Goal: Navigation & Orientation: Find specific page/section

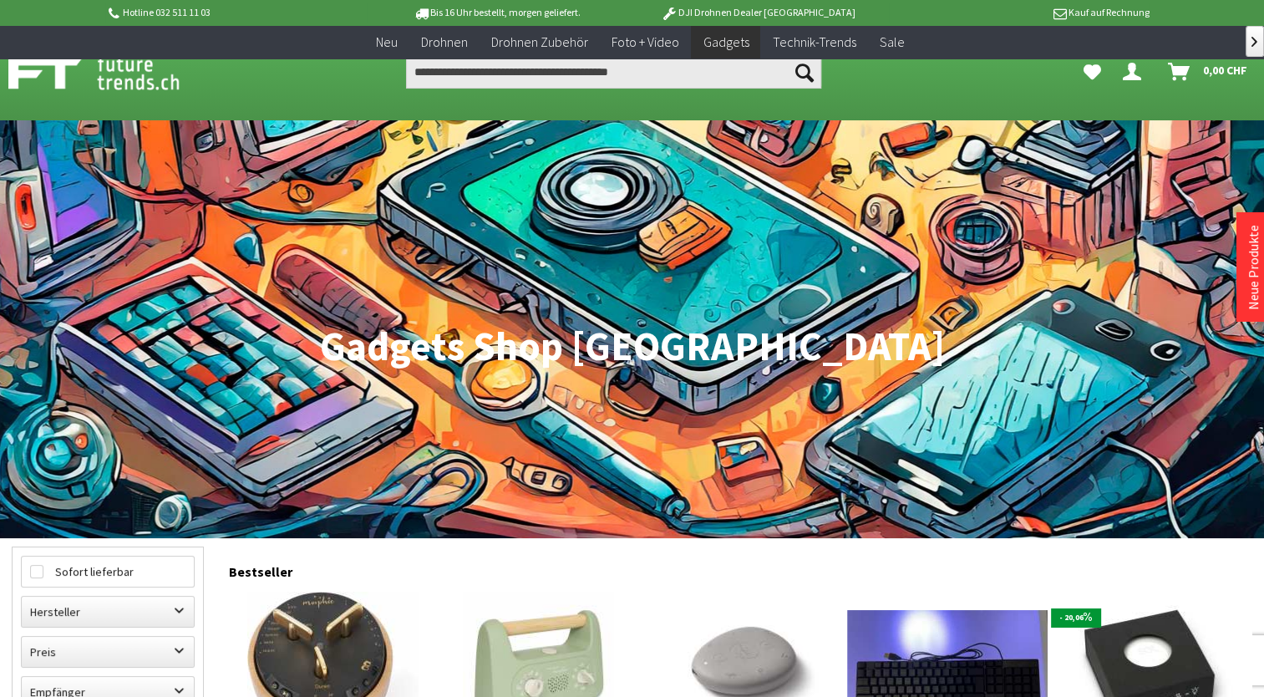
scroll to position [277, 0]
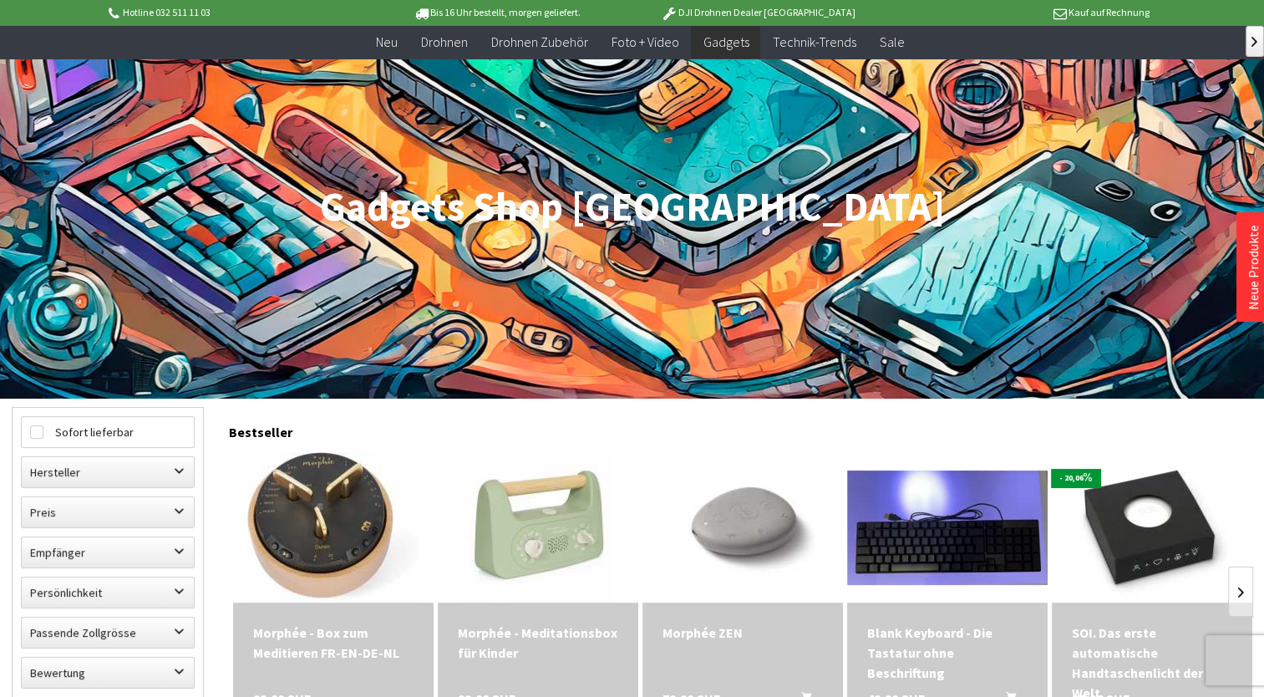
scroll to position [140, 0]
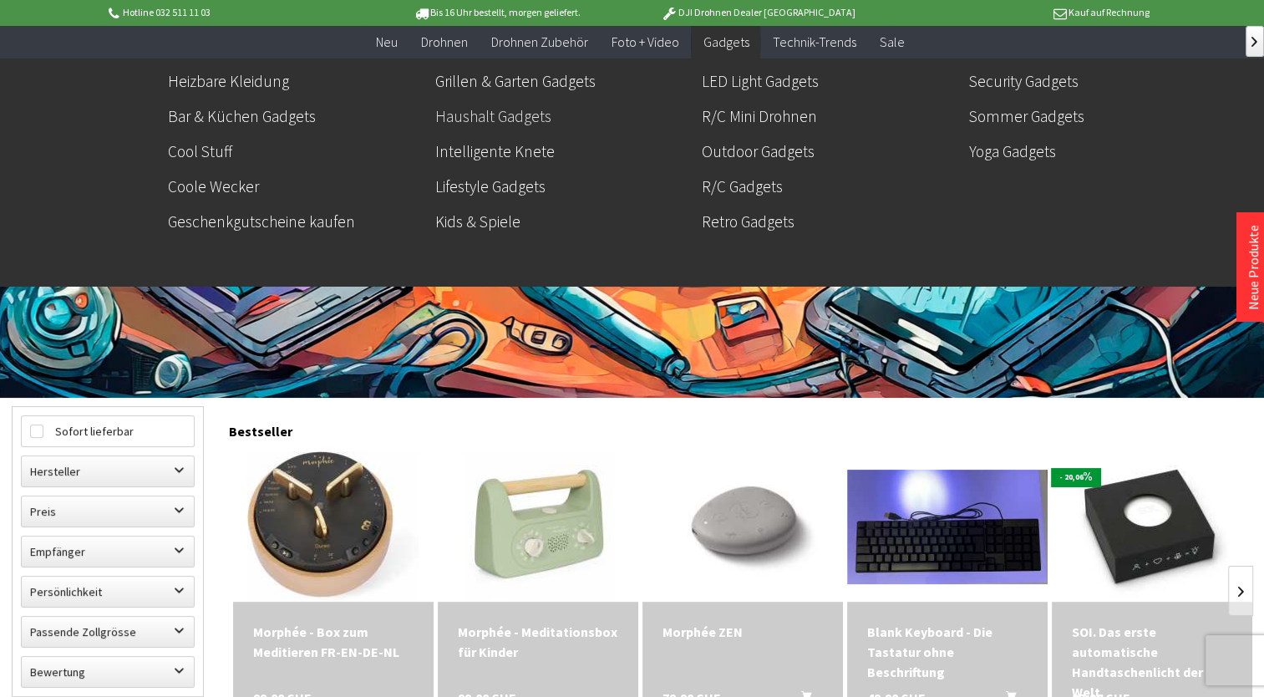
click at [506, 122] on link "Haushalt Gadgets" at bounding box center [561, 116] width 253 height 28
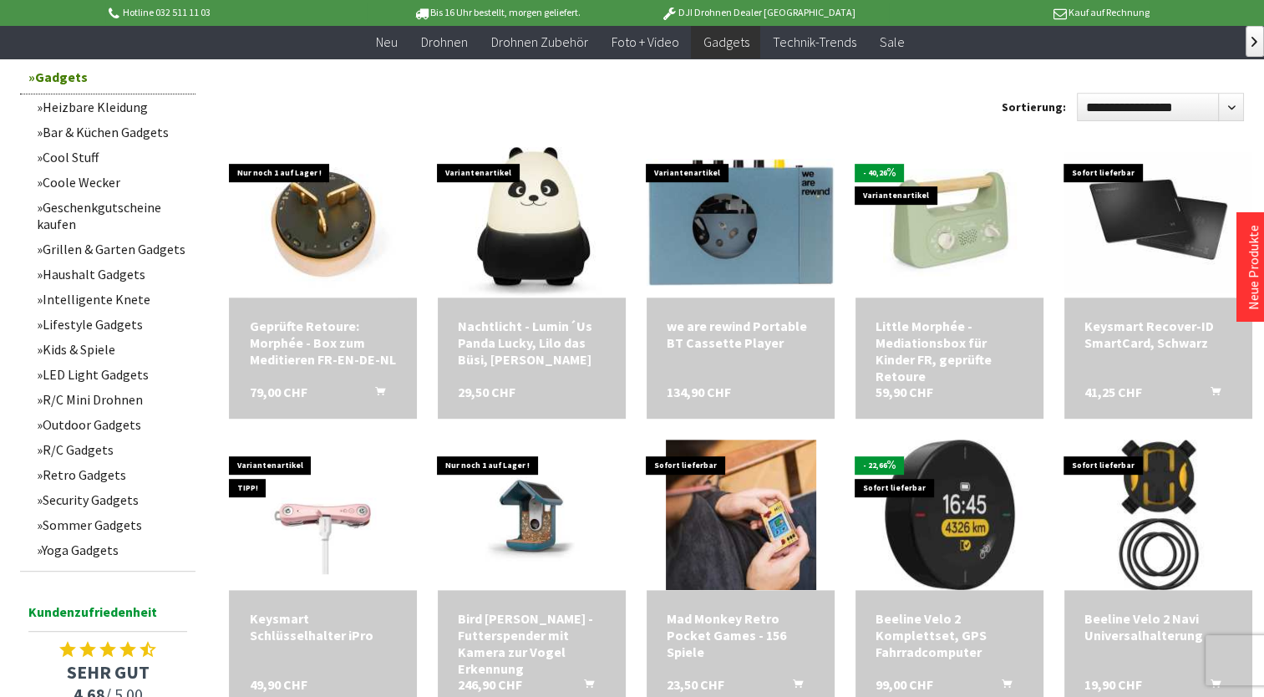
scroll to position [1389, 0]
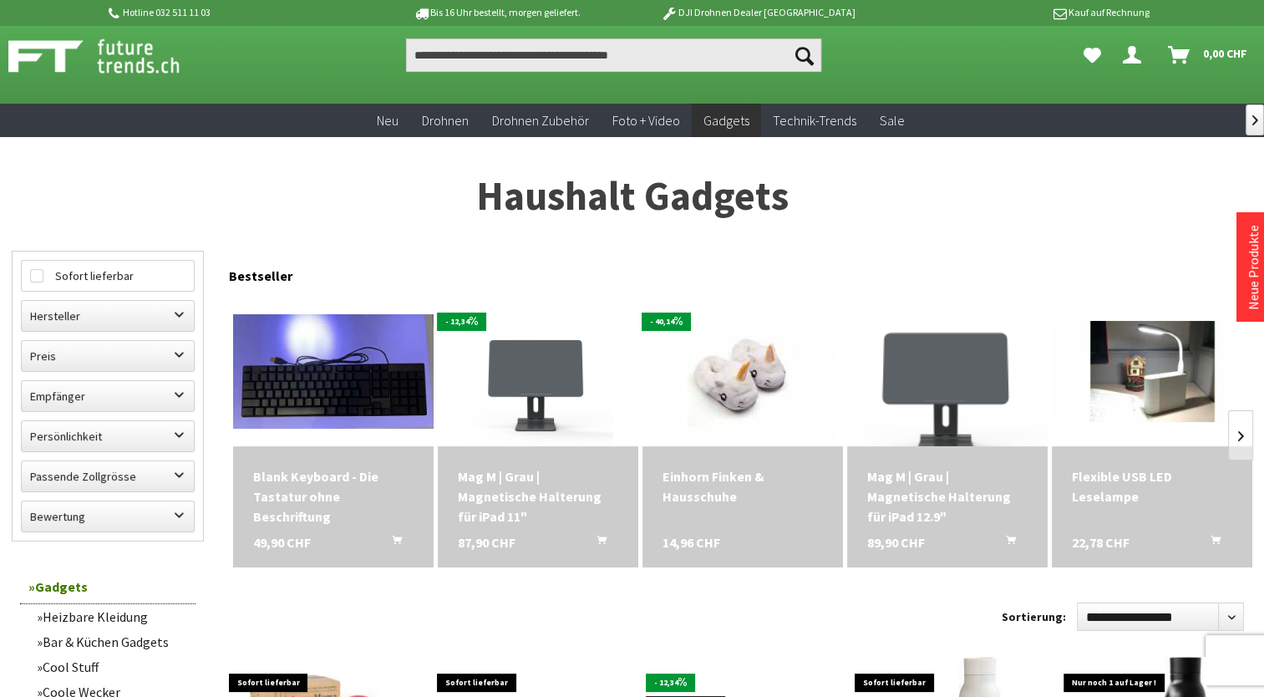
scroll to position [13, 0]
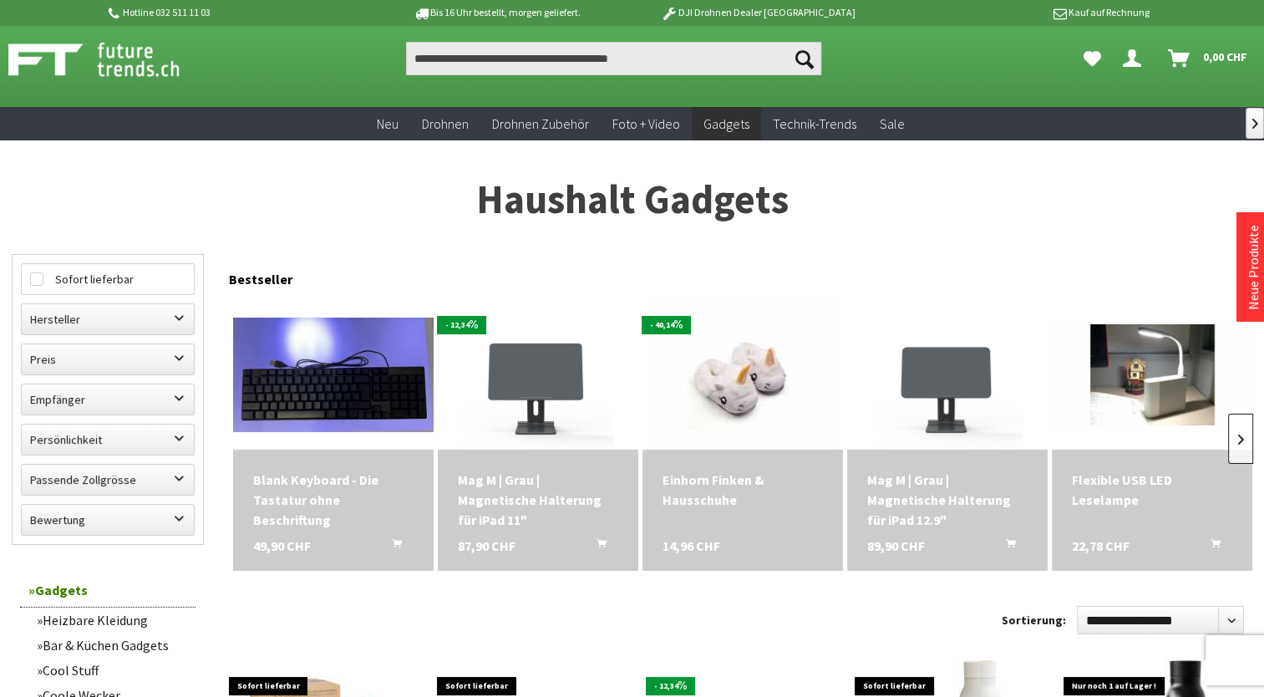
click at [1236, 436] on link at bounding box center [1240, 439] width 25 height 50
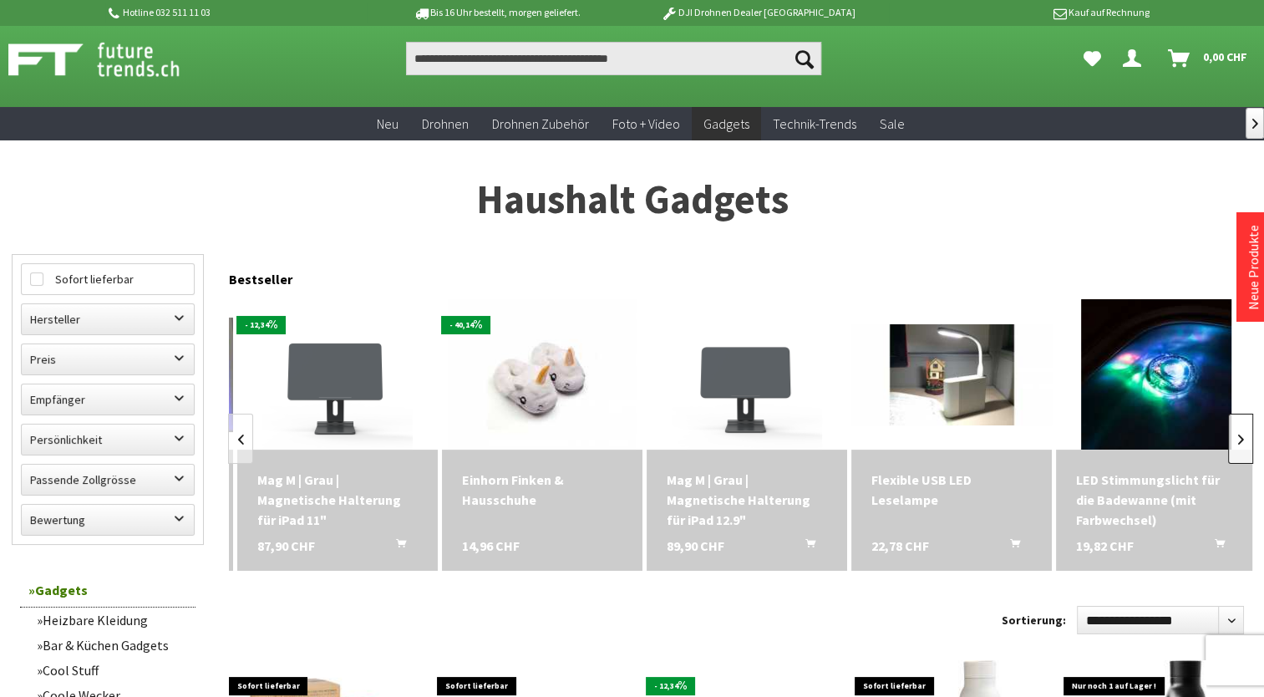
scroll to position [0, 204]
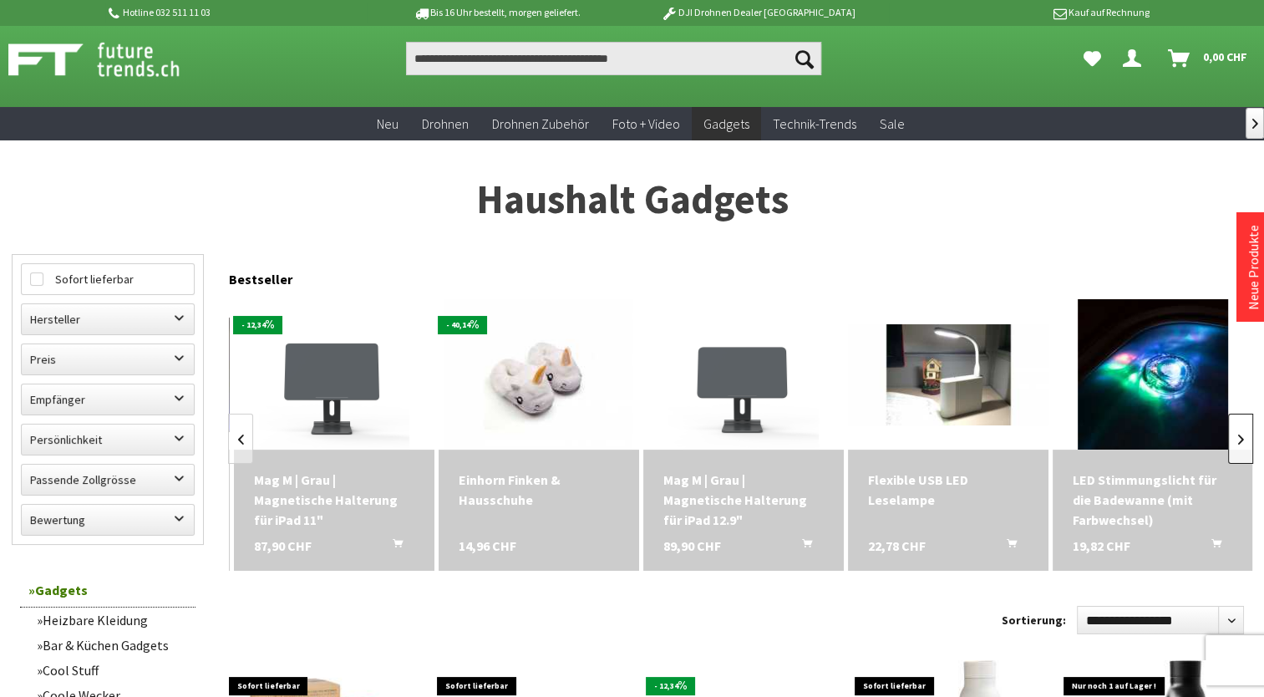
click at [1236, 436] on link at bounding box center [1240, 439] width 25 height 50
click at [1247, 437] on link at bounding box center [1240, 439] width 25 height 50
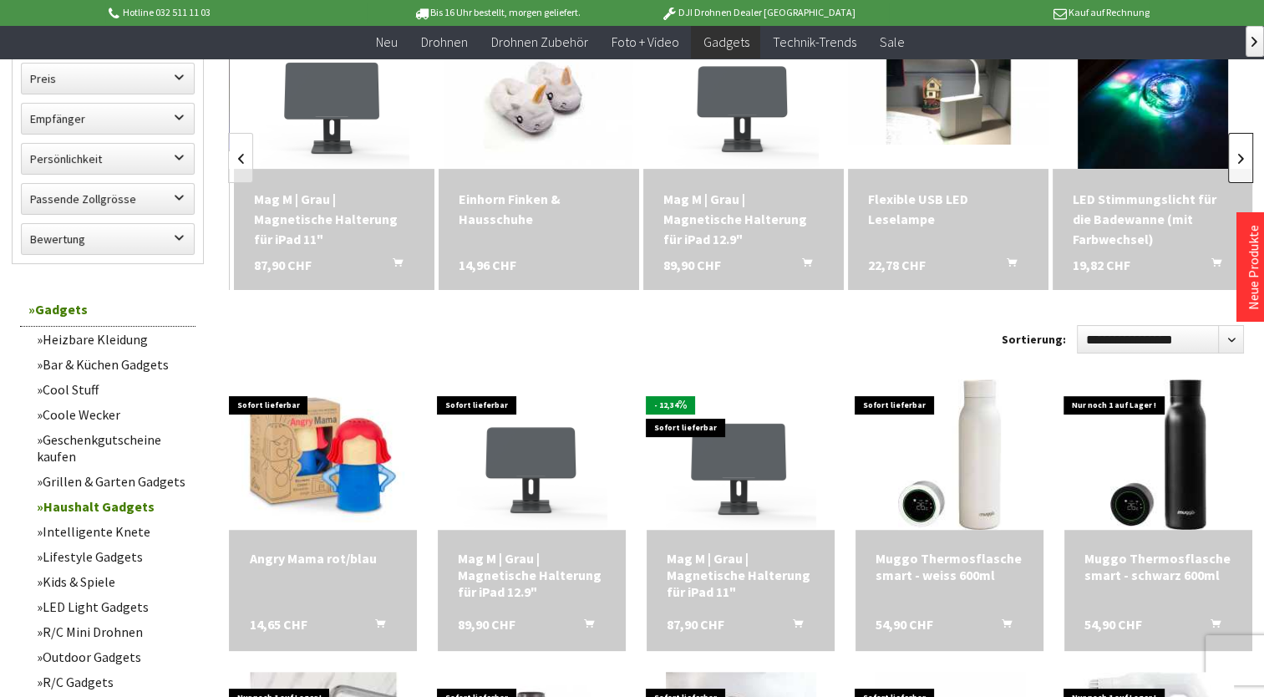
scroll to position [269, 0]
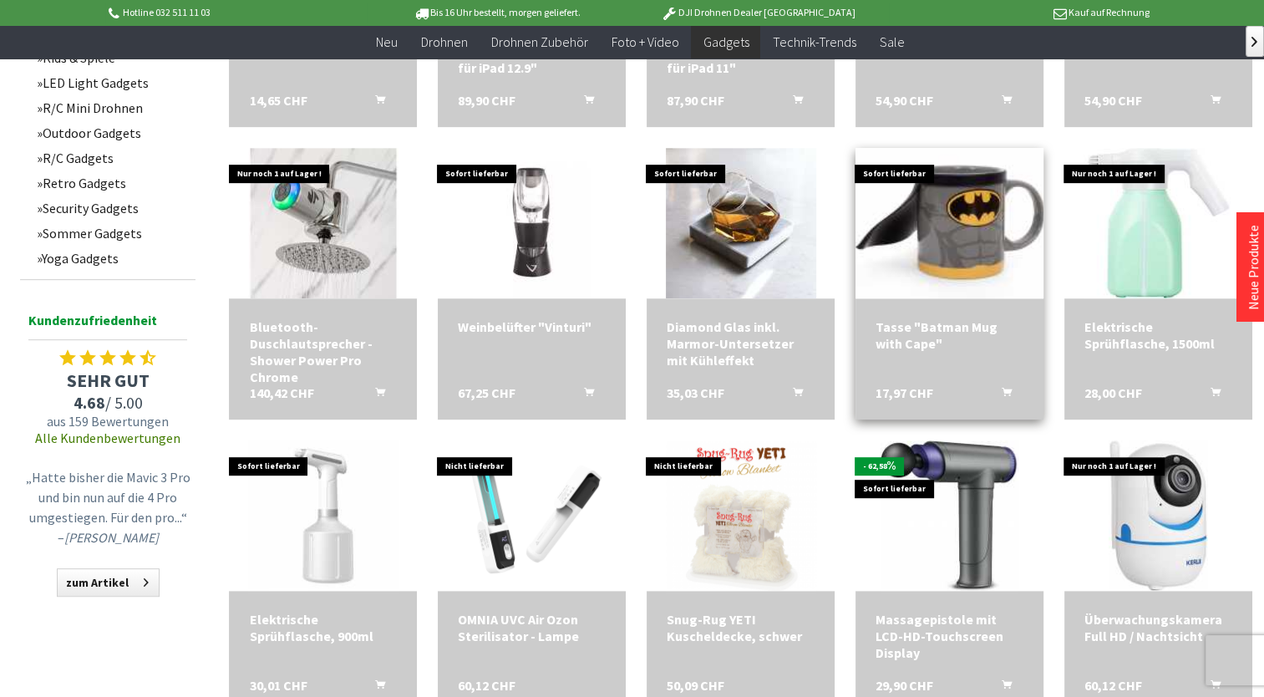
scroll to position [822, 0]
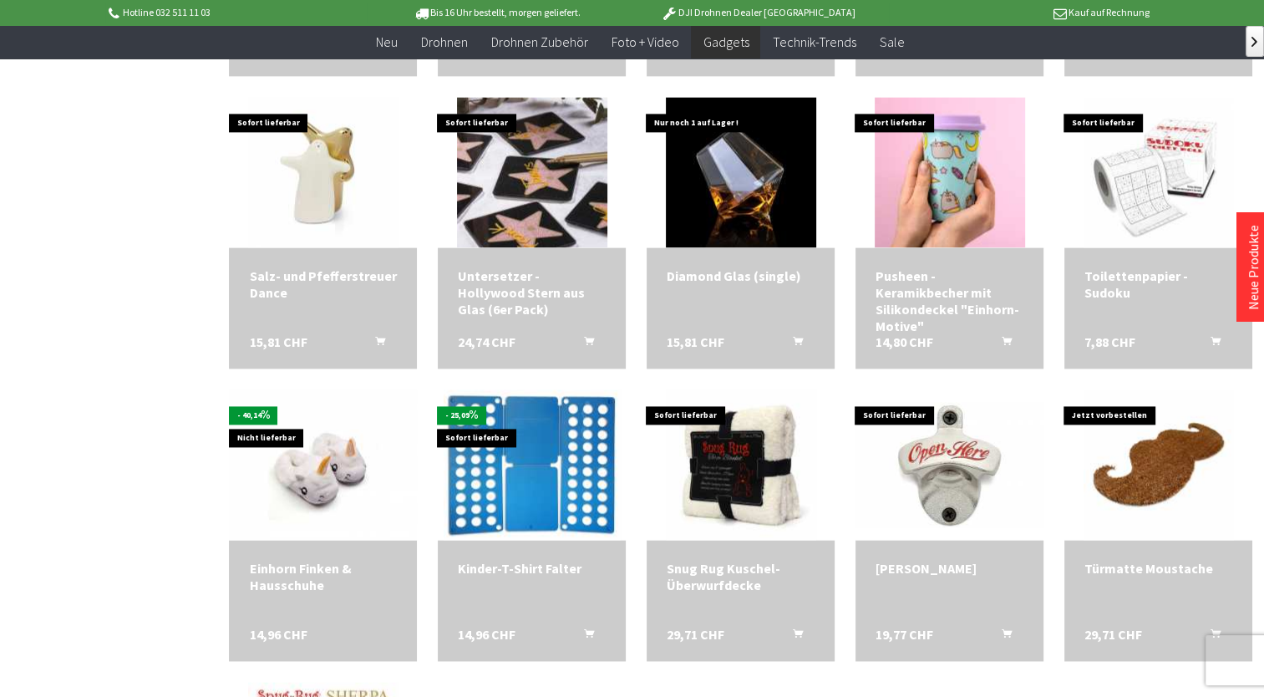
scroll to position [2654, 0]
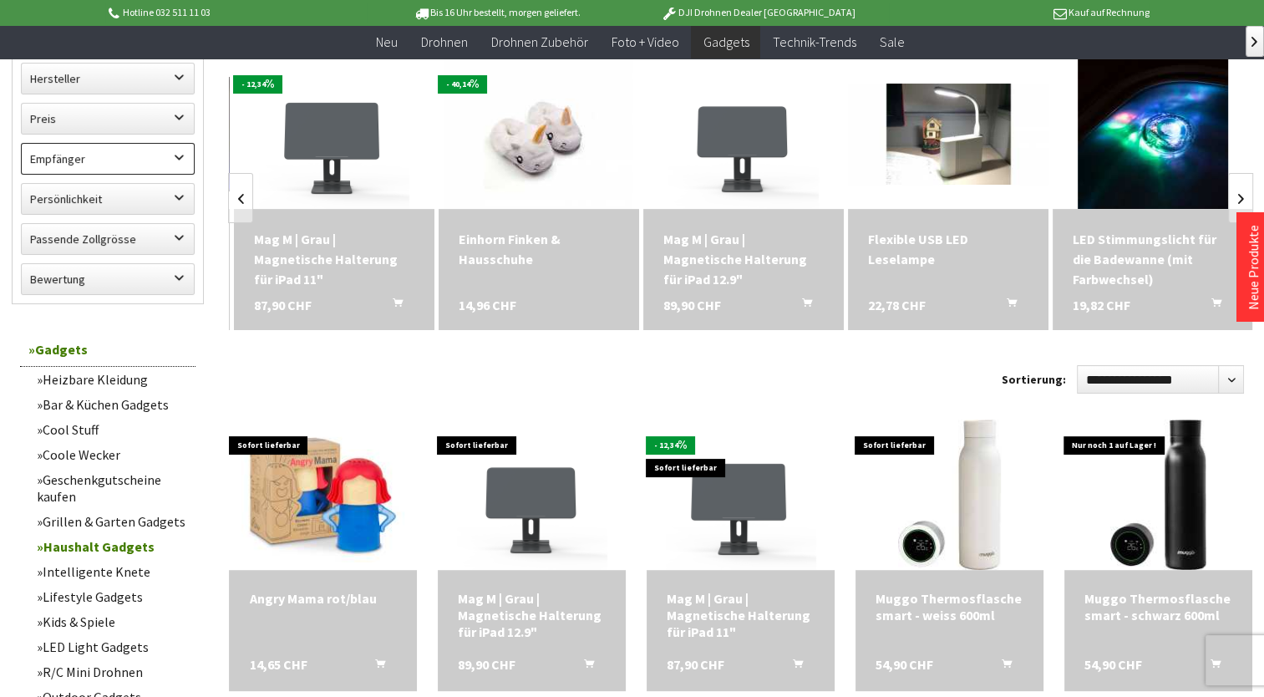
scroll to position [79, 0]
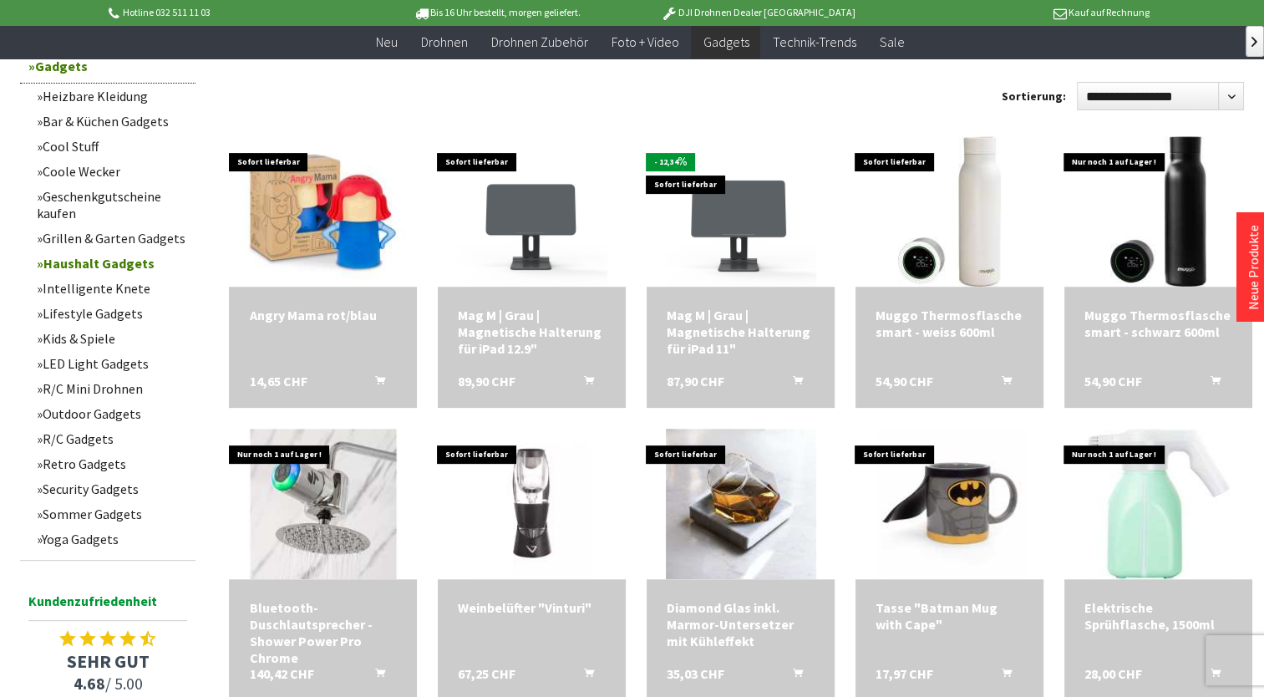
scroll to position [1034, 0]
